Goal: Find contact information: Find contact information

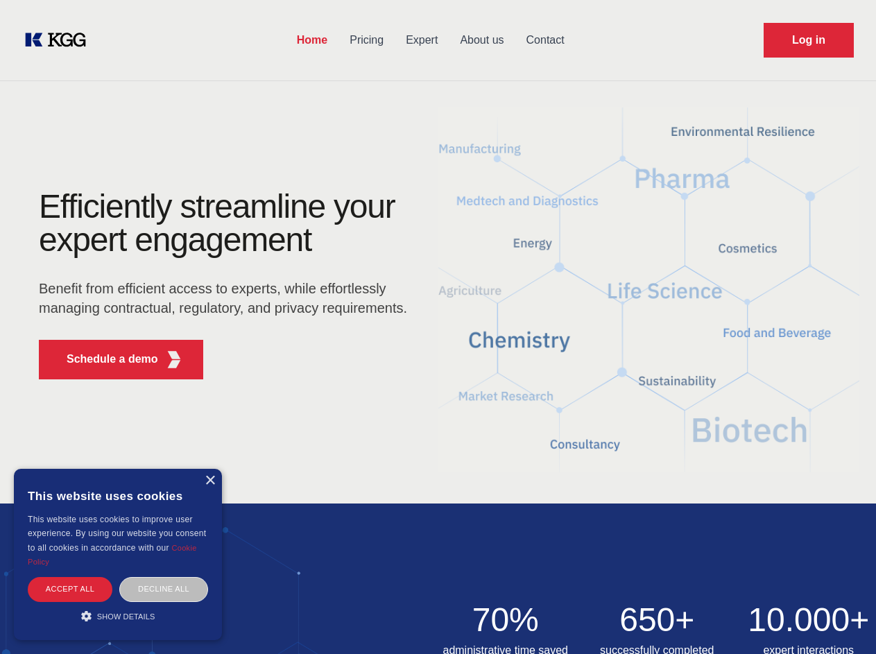
click at [438, 327] on div "Efficiently streamline your expert engagement Benefit from efficient access to …" at bounding box center [228, 290] width 422 height 200
click at [104, 359] on p "Schedule a demo" at bounding box center [113, 359] width 92 height 17
click at [209, 481] on div "×" at bounding box center [210, 481] width 10 height 10
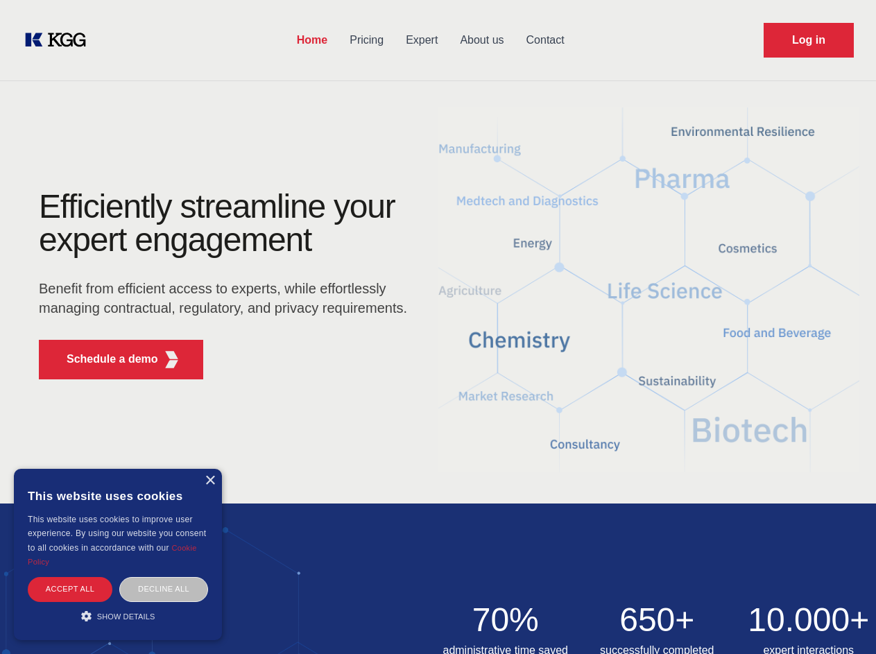
click at [70, 589] on div "Accept all" at bounding box center [70, 589] width 85 height 24
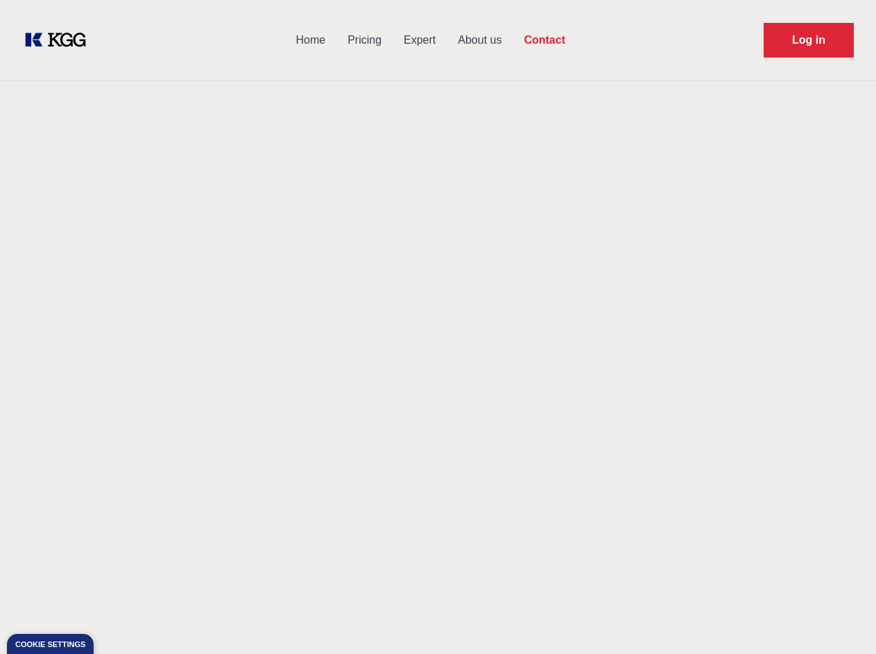
click at [164, 589] on div "Contact Information We would love to hear from you. Postal address [PERSON_NAME…" at bounding box center [194, 439] width 311 height 421
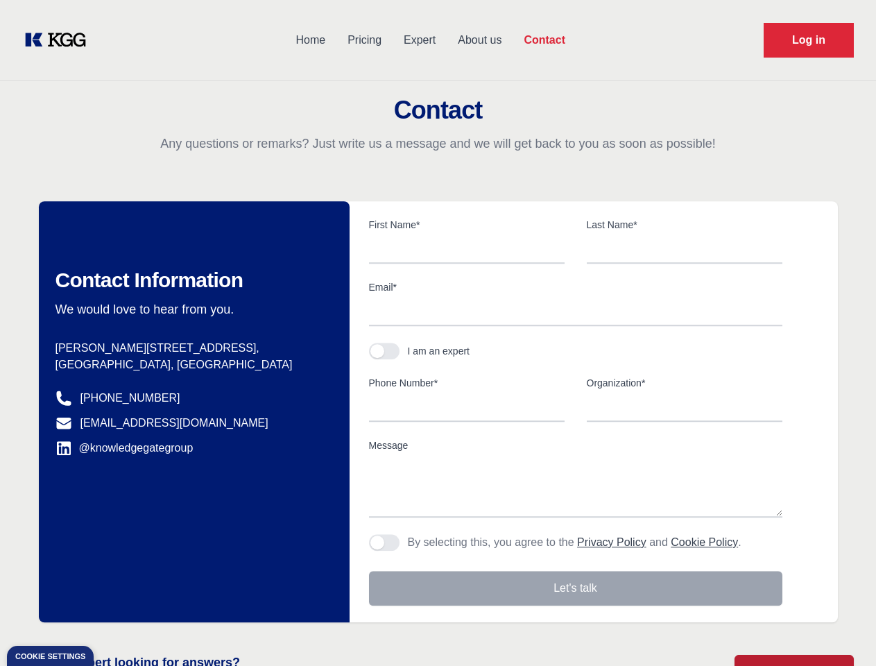
click at [118, 616] on div "Contact Information We would love to hear from you. Postal address [PERSON_NAME…" at bounding box center [194, 411] width 311 height 421
